Goal: Find specific page/section: Find specific page/section

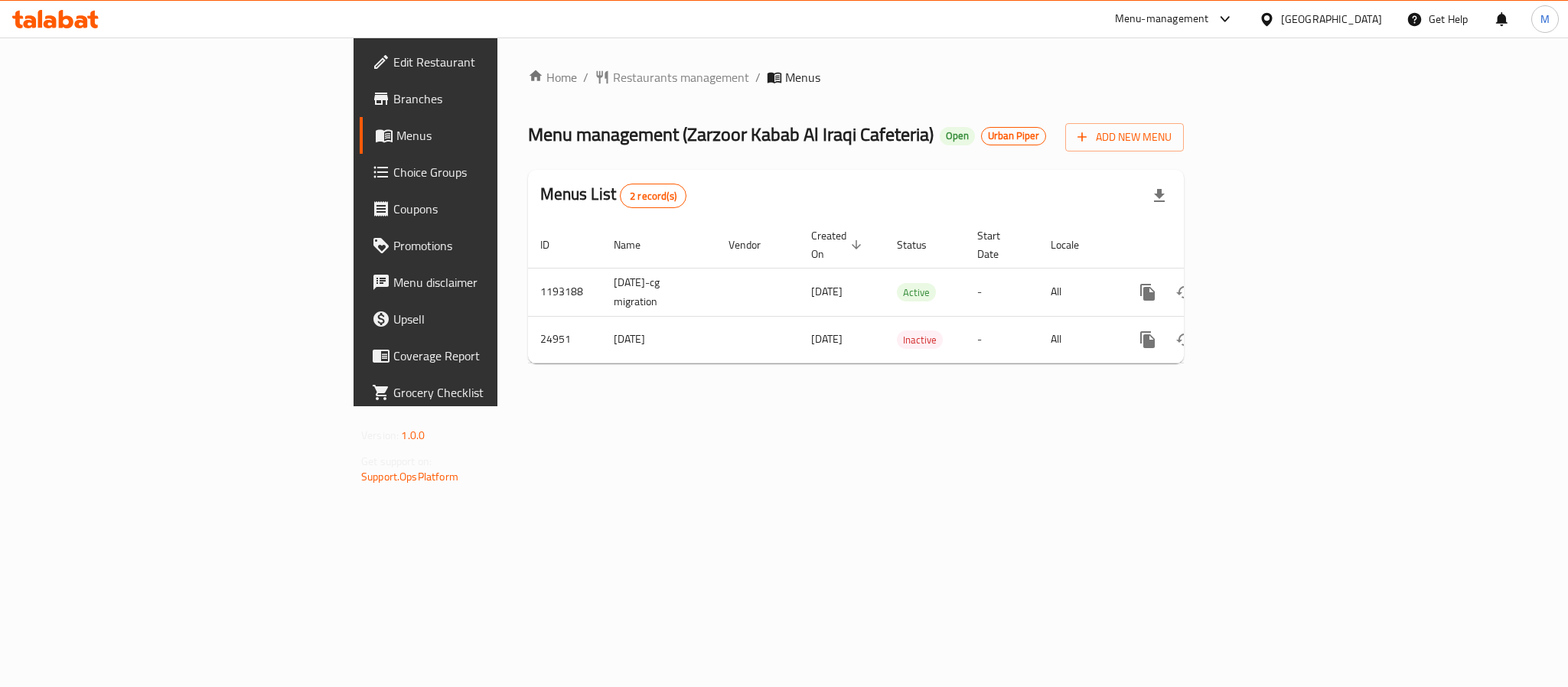
click at [1302, 20] on div "[GEOGRAPHIC_DATA]" at bounding box center [1332, 19] width 101 height 17
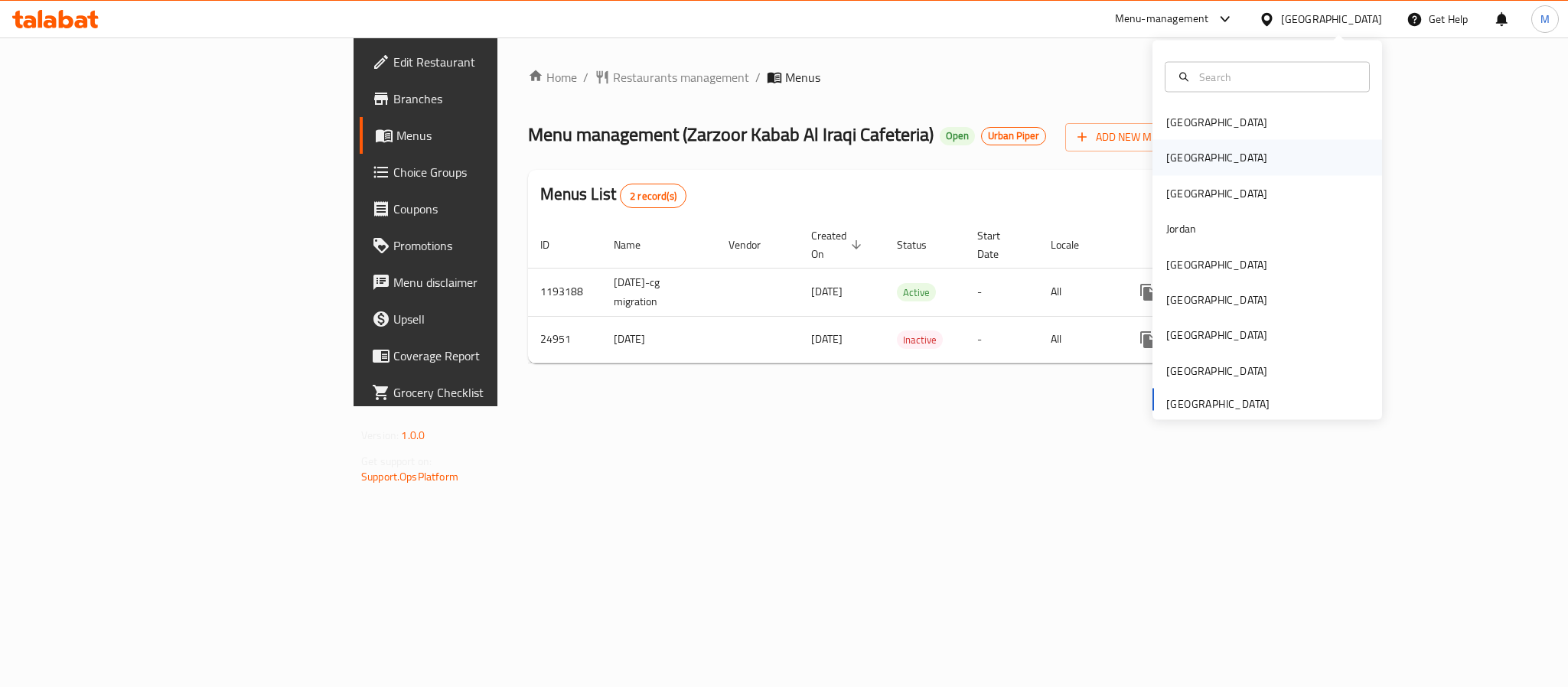
click at [1180, 165] on div "[GEOGRAPHIC_DATA]" at bounding box center [1216, 158] width 125 height 36
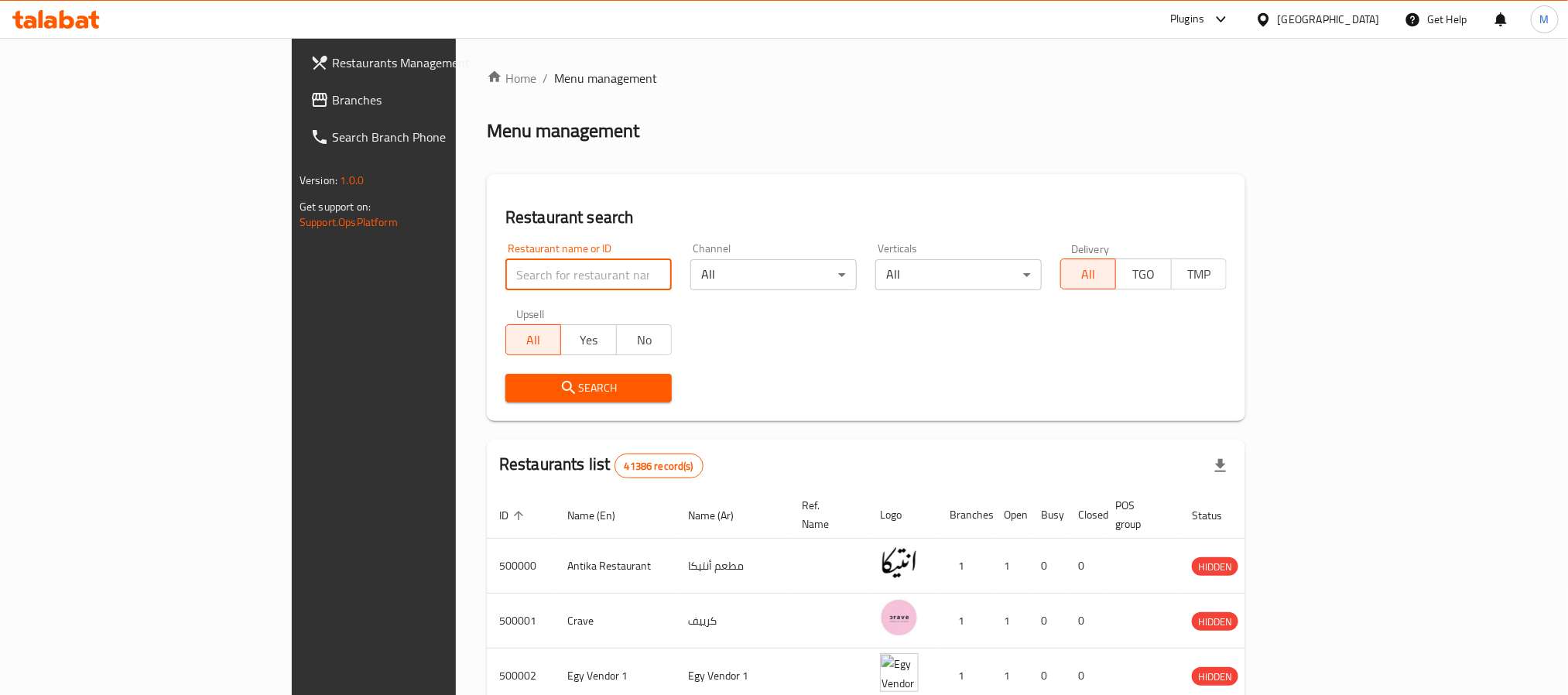
click at [505, 272] on input "search" at bounding box center [588, 274] width 166 height 31
paste input "677778"
type input "677778"
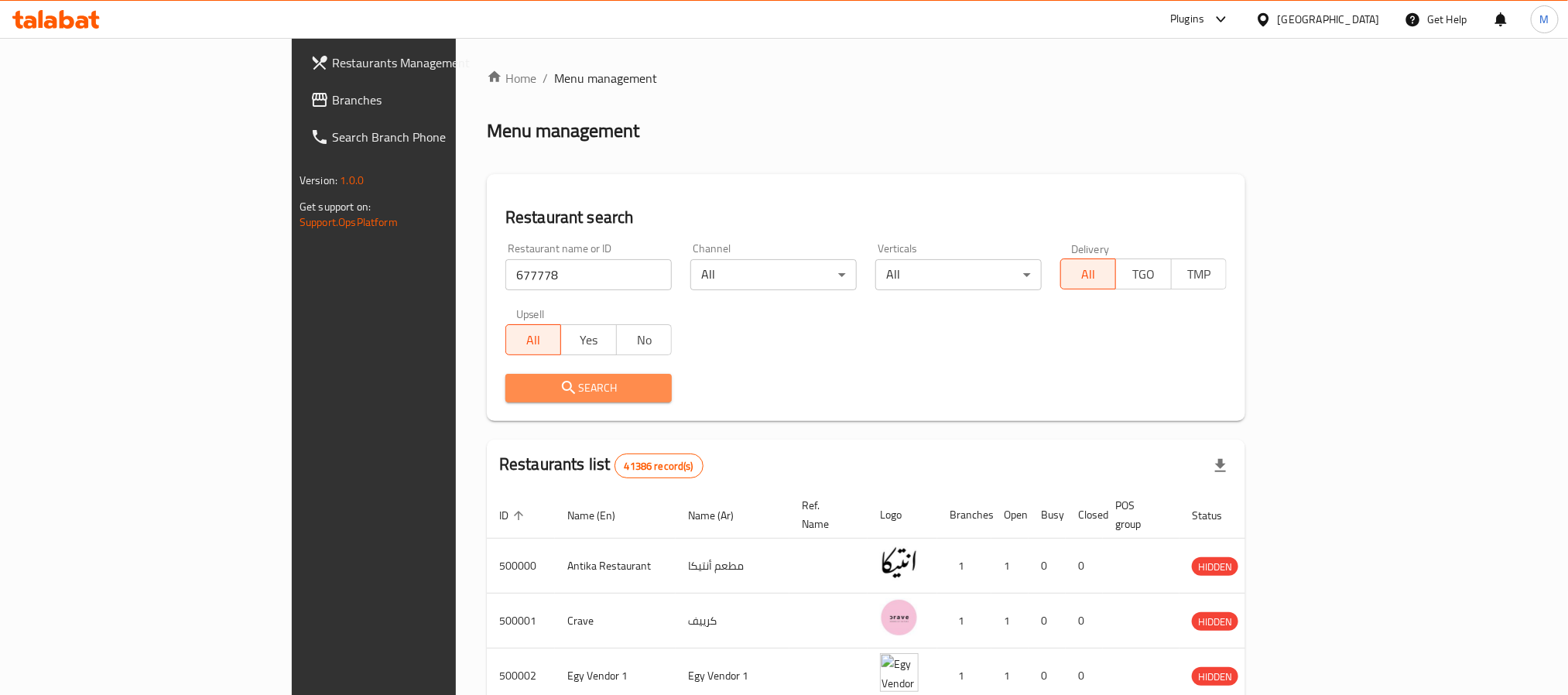
click at [518, 388] on span "Search" at bounding box center [589, 388] width 142 height 20
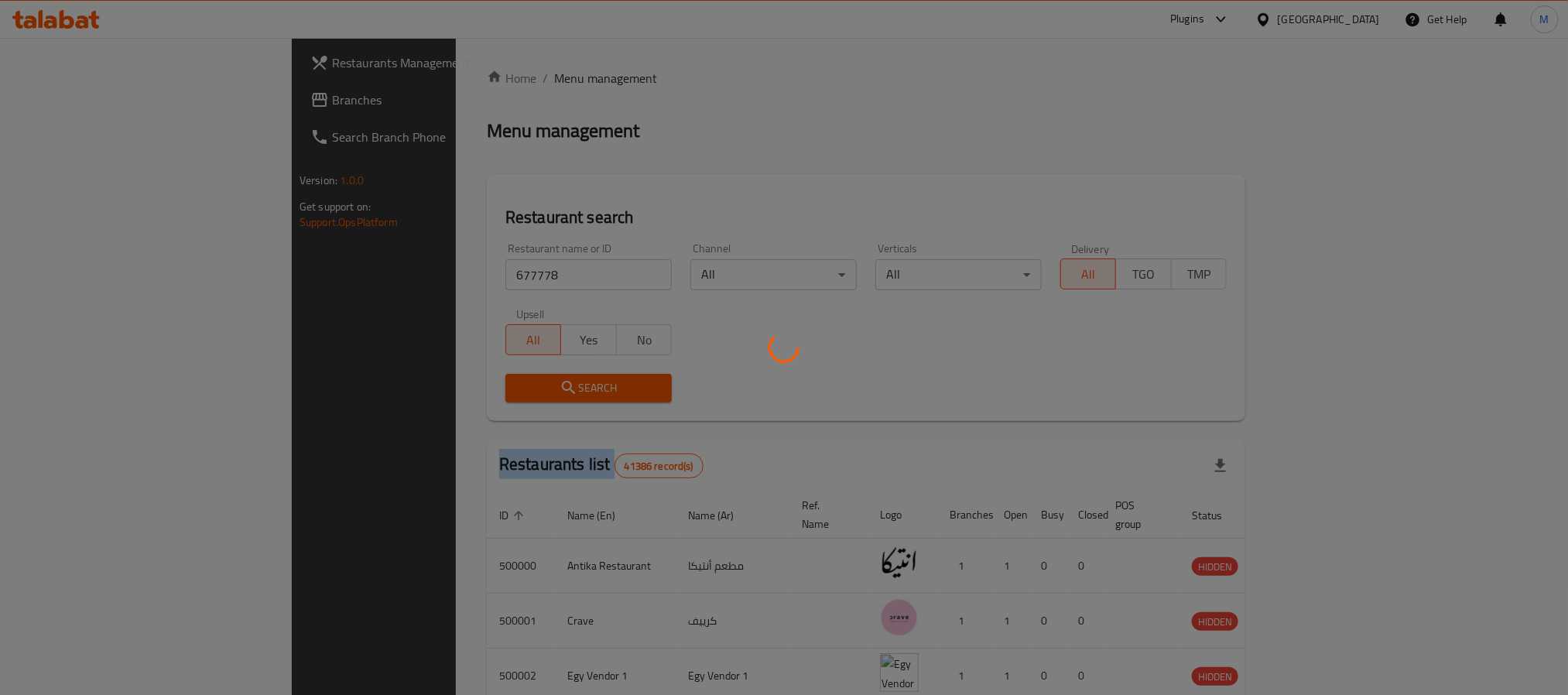
click at [458, 388] on div at bounding box center [784, 347] width 1568 height 695
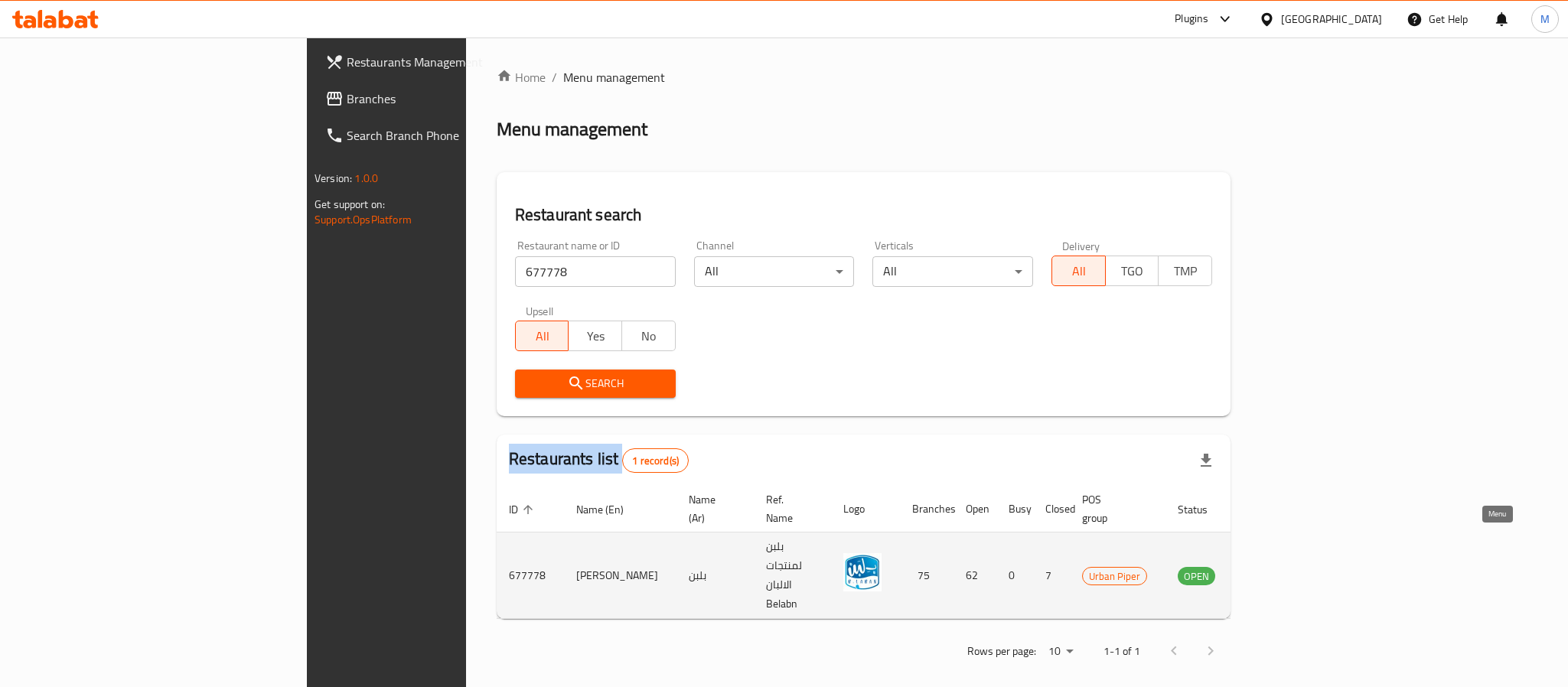
click at [1276, 570] on icon "enhanced table" at bounding box center [1267, 576] width 17 height 13
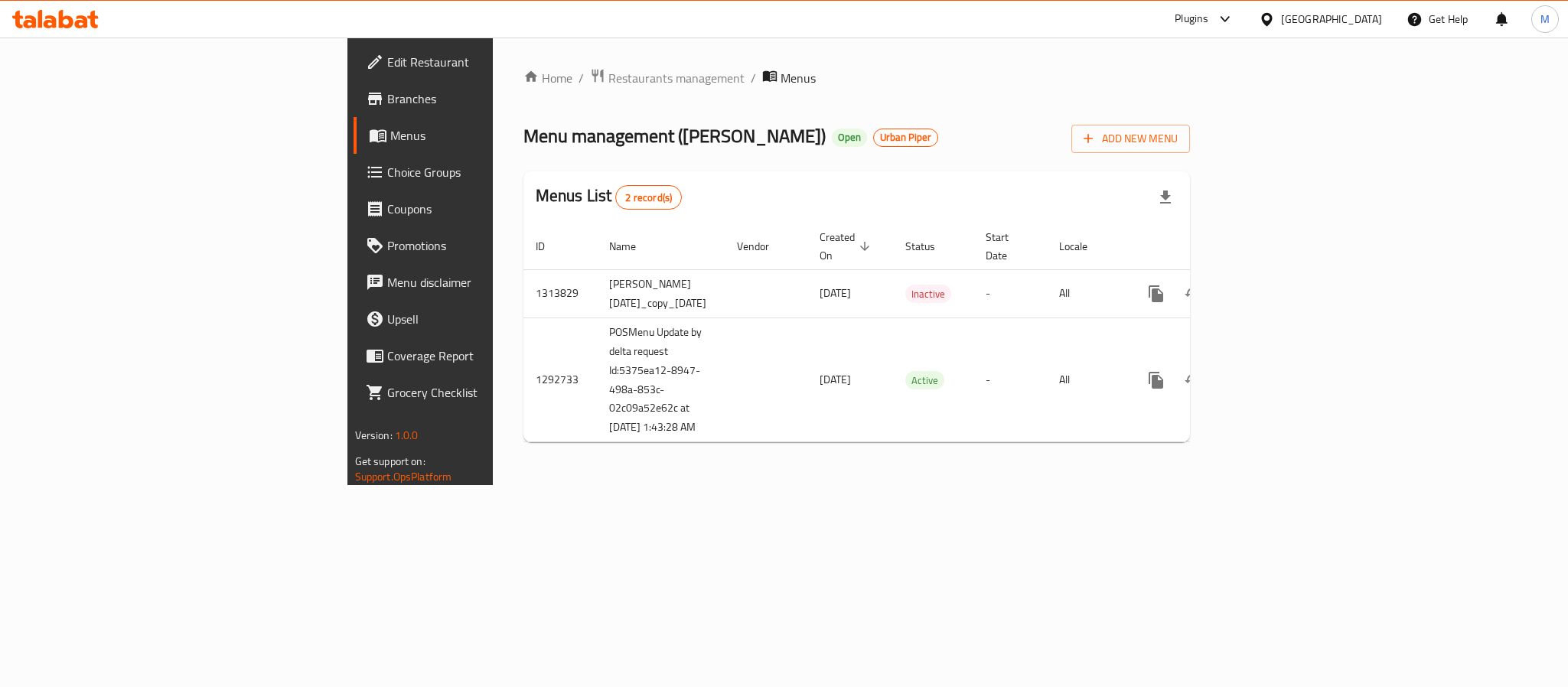
click at [388, 101] on span "Branches" at bounding box center [492, 99] width 210 height 19
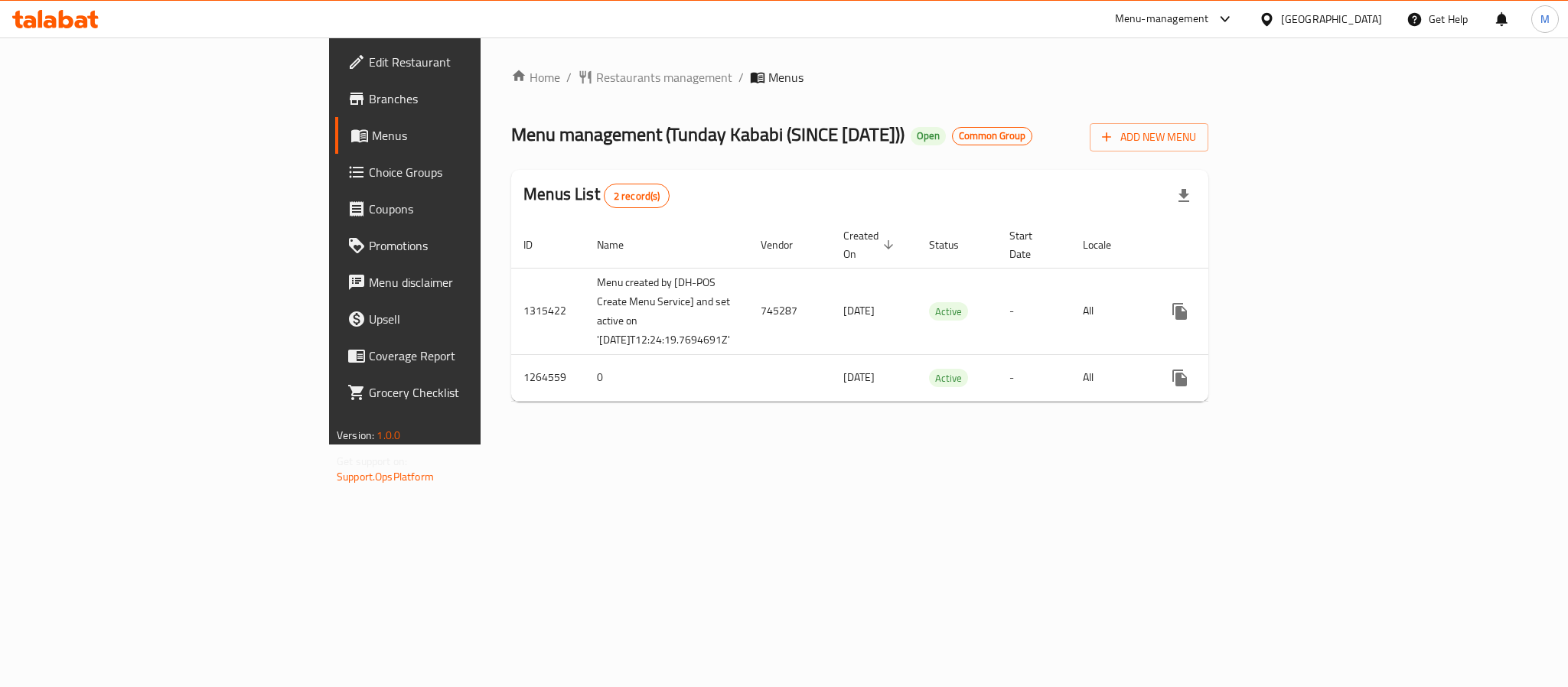
click at [369, 97] on span "Branches" at bounding box center [474, 99] width 210 height 19
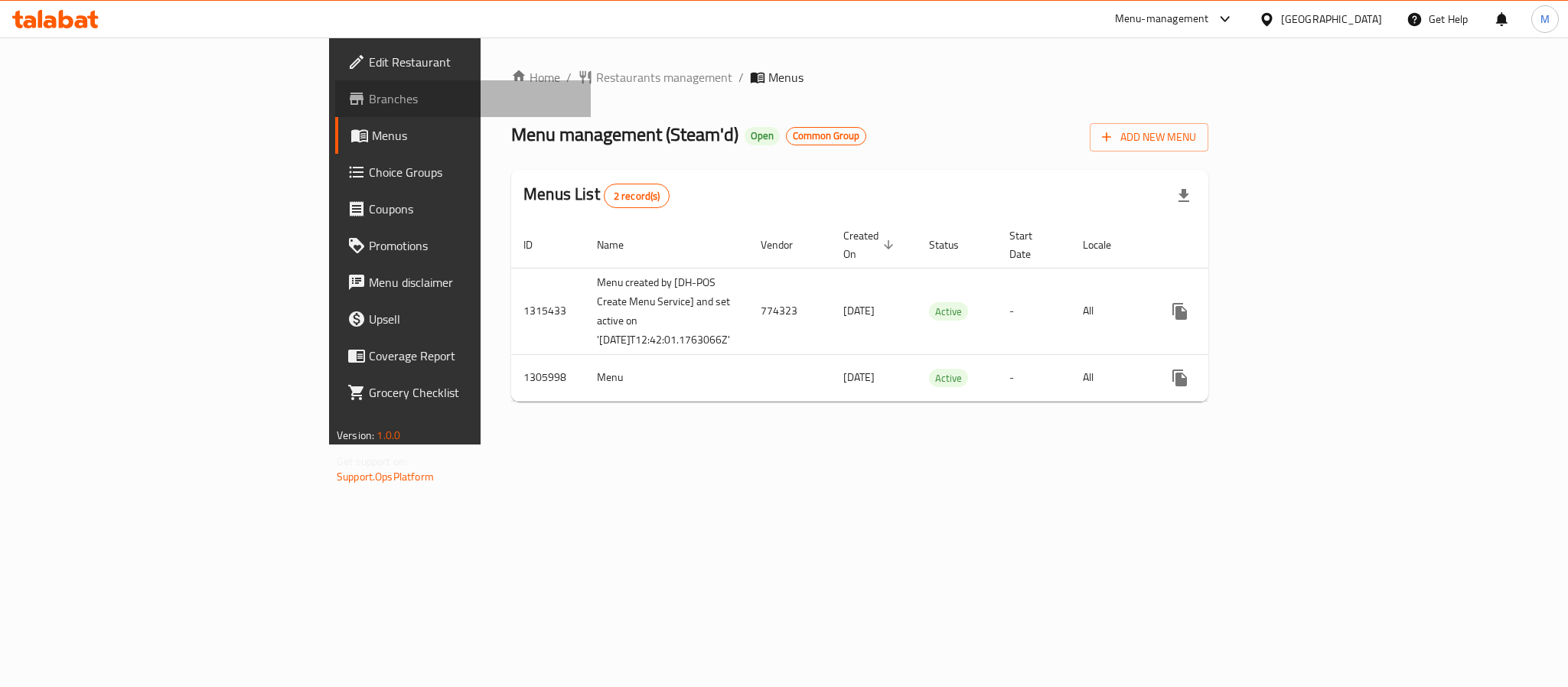
click at [369, 100] on span "Branches" at bounding box center [474, 99] width 210 height 19
